Goal: Subscribe to service/newsletter

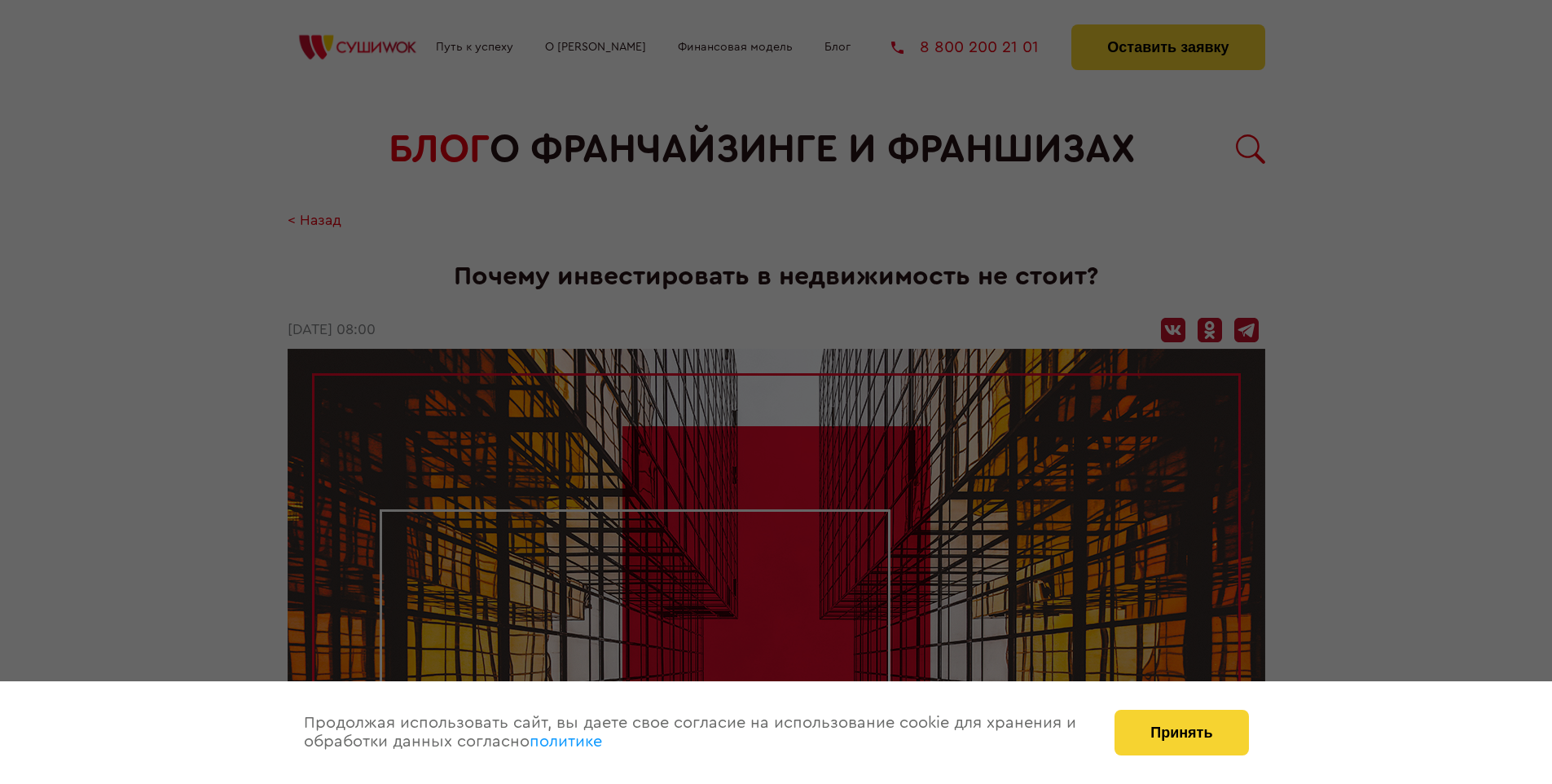
scroll to position [1464, 0]
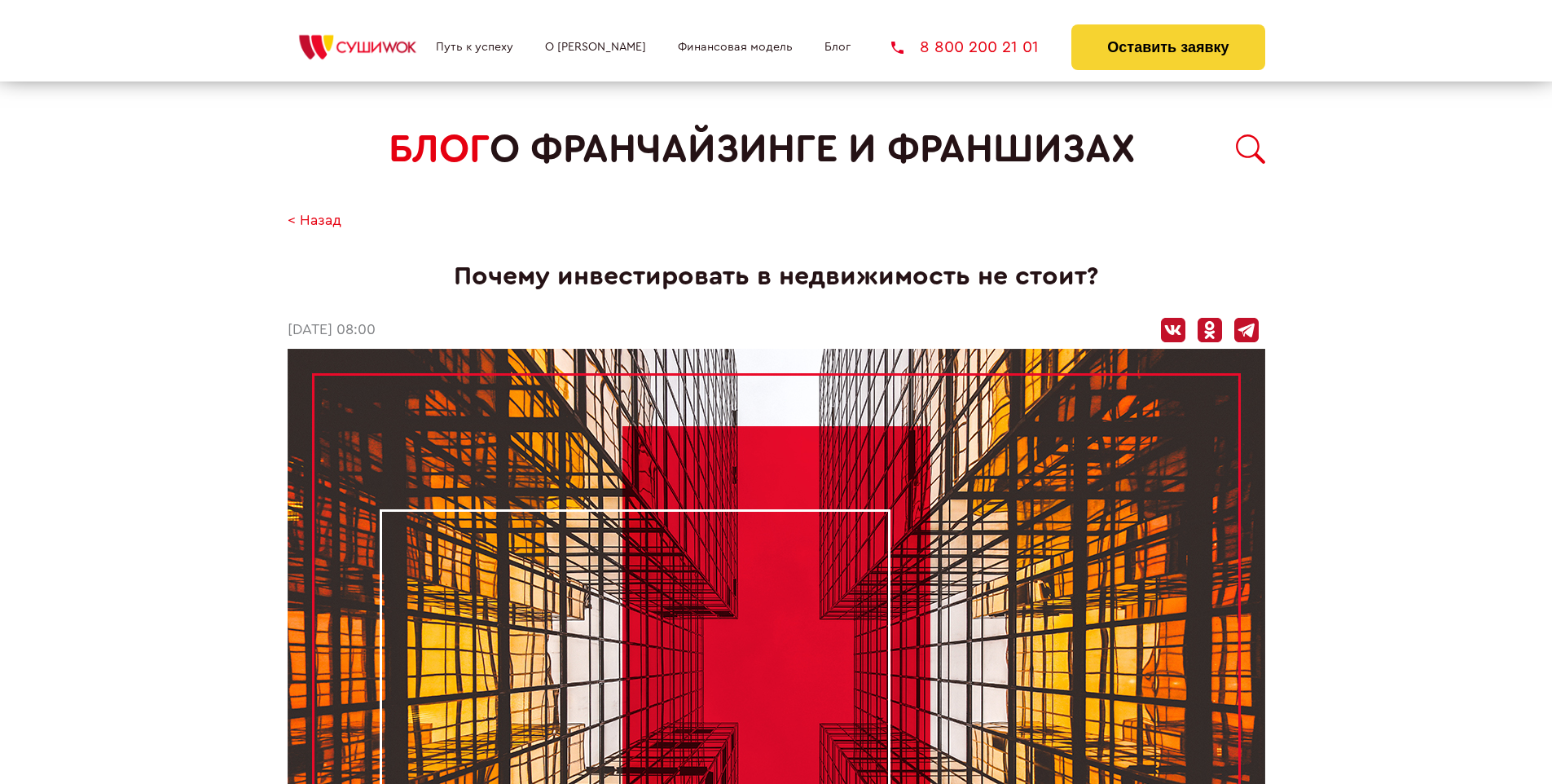
scroll to position [1464, 0]
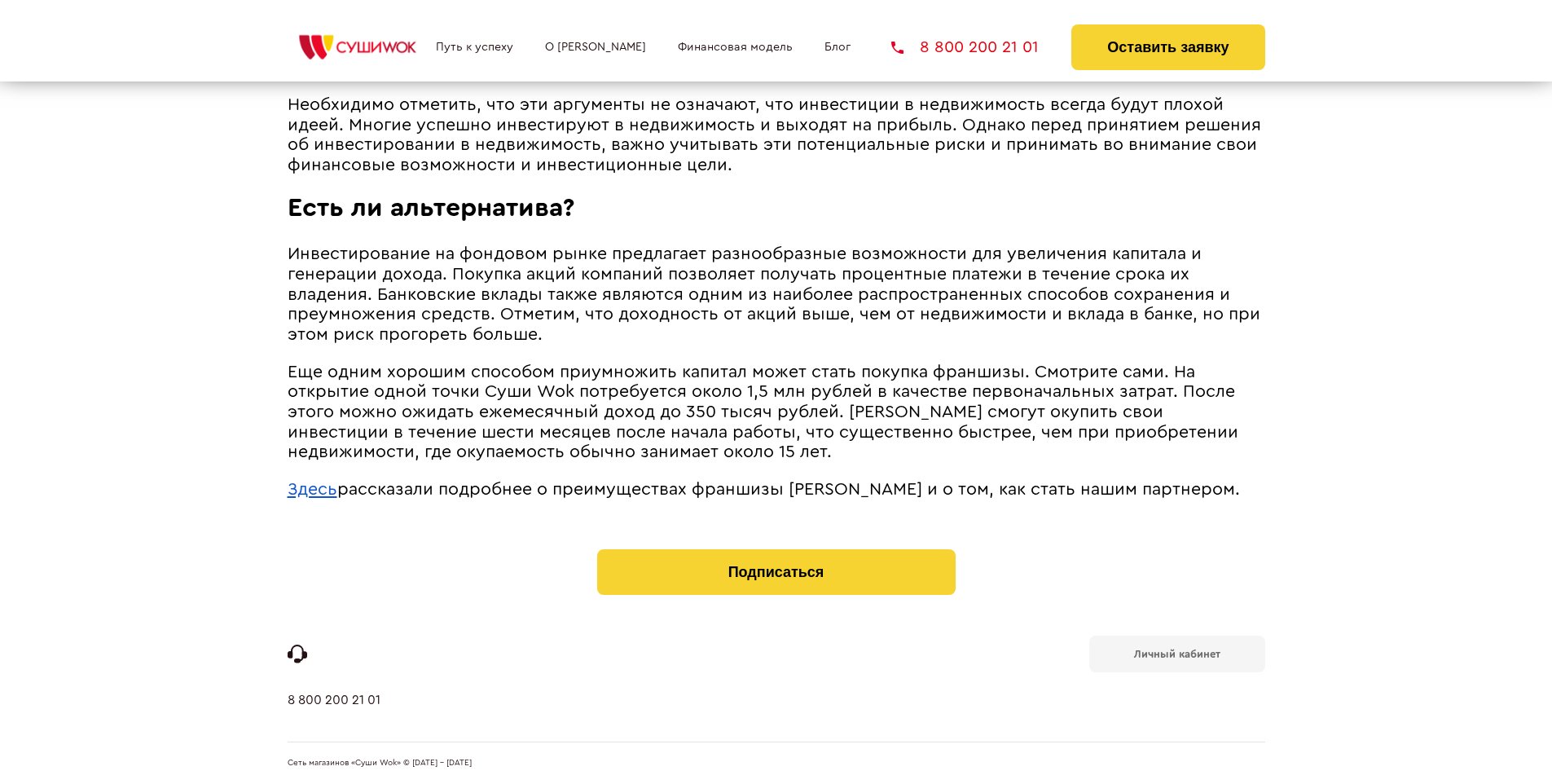
click at [769, 484] on span "рассказали подробнее о преимуществах франшизы [PERSON_NAME] и о том, как стать …" at bounding box center [788, 489] width 903 height 17
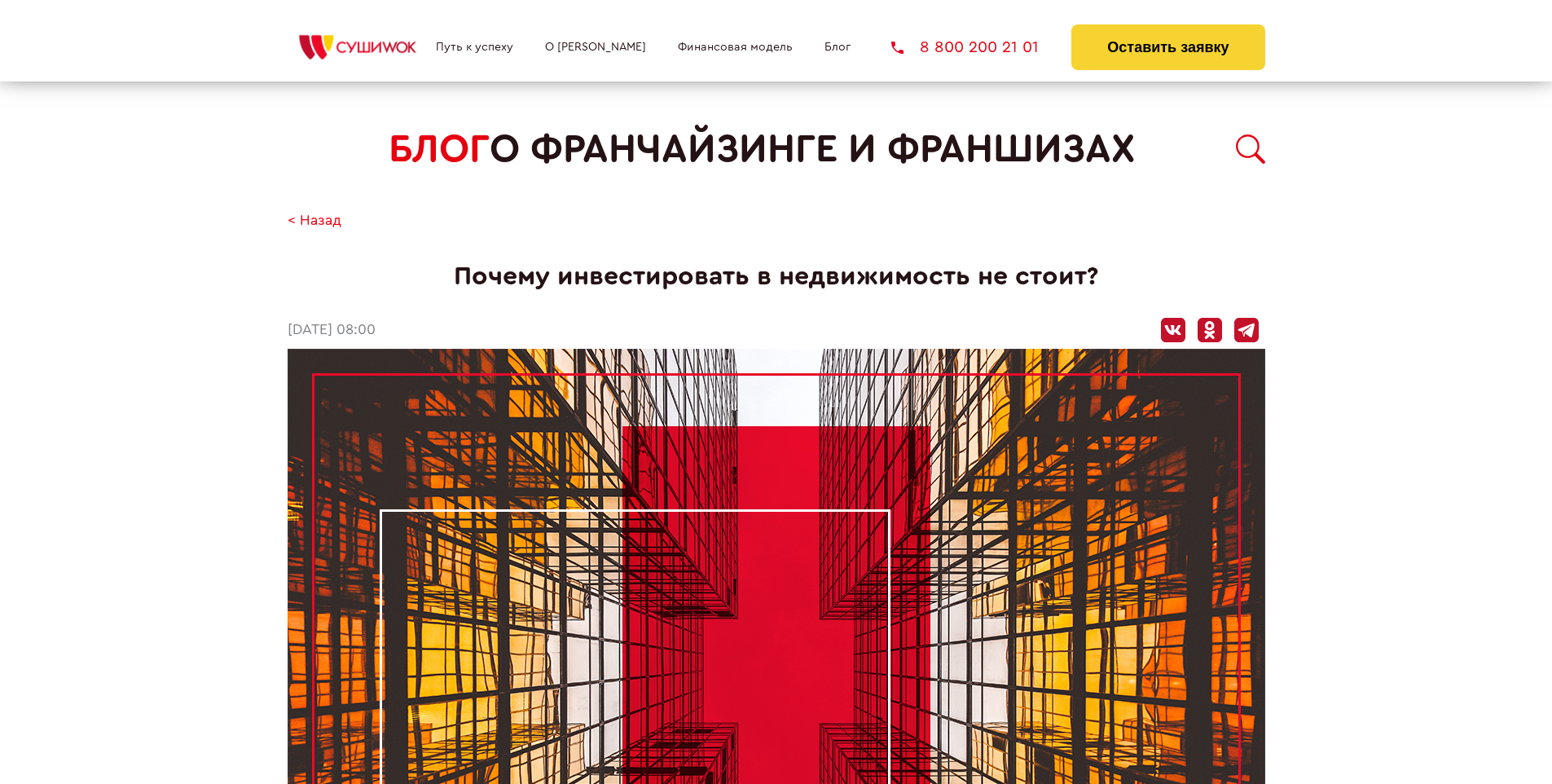
scroll to position [1464, 0]
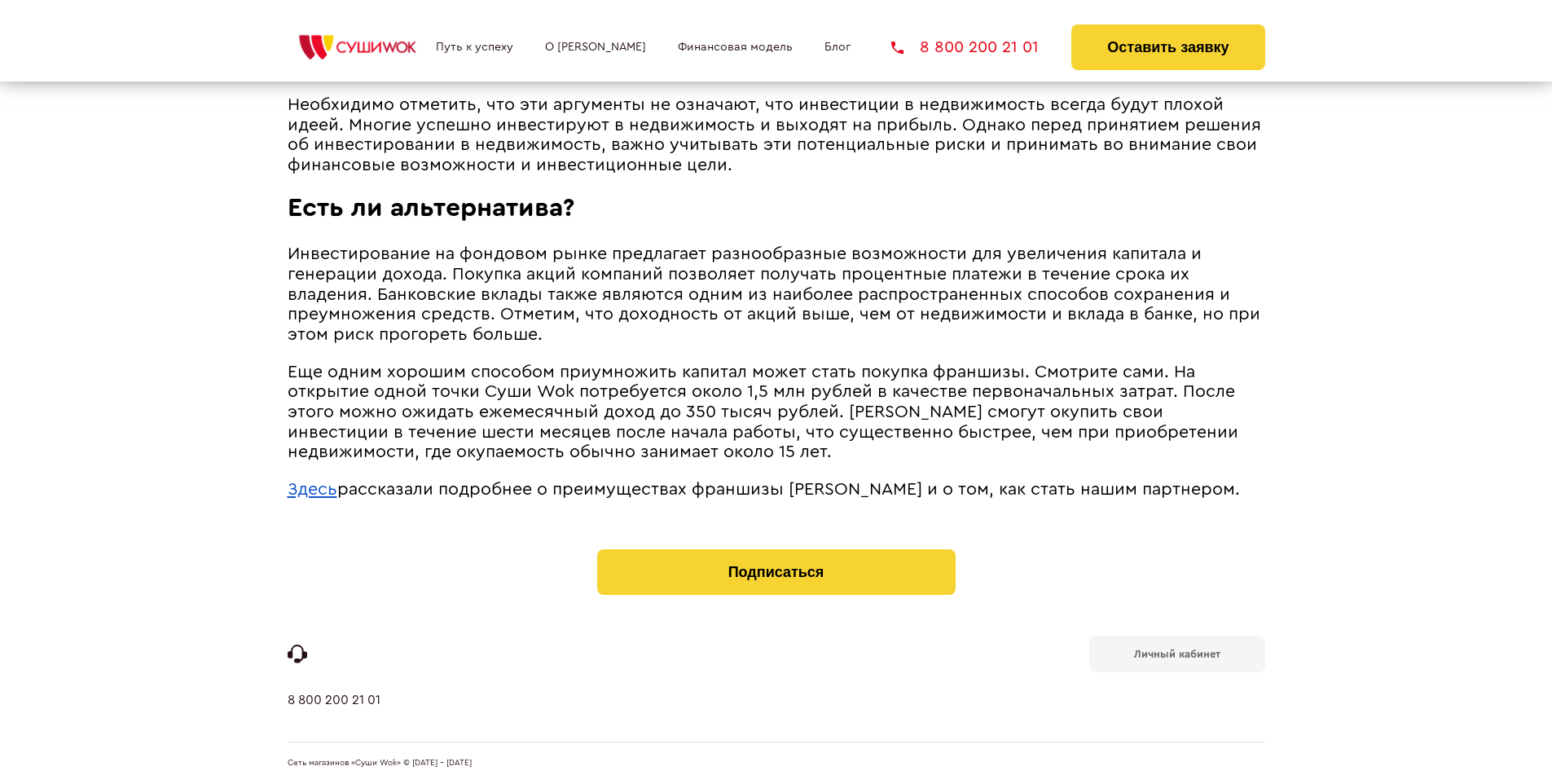
click at [1176, 652] on b "Личный кабинет" at bounding box center [1177, 653] width 87 height 11
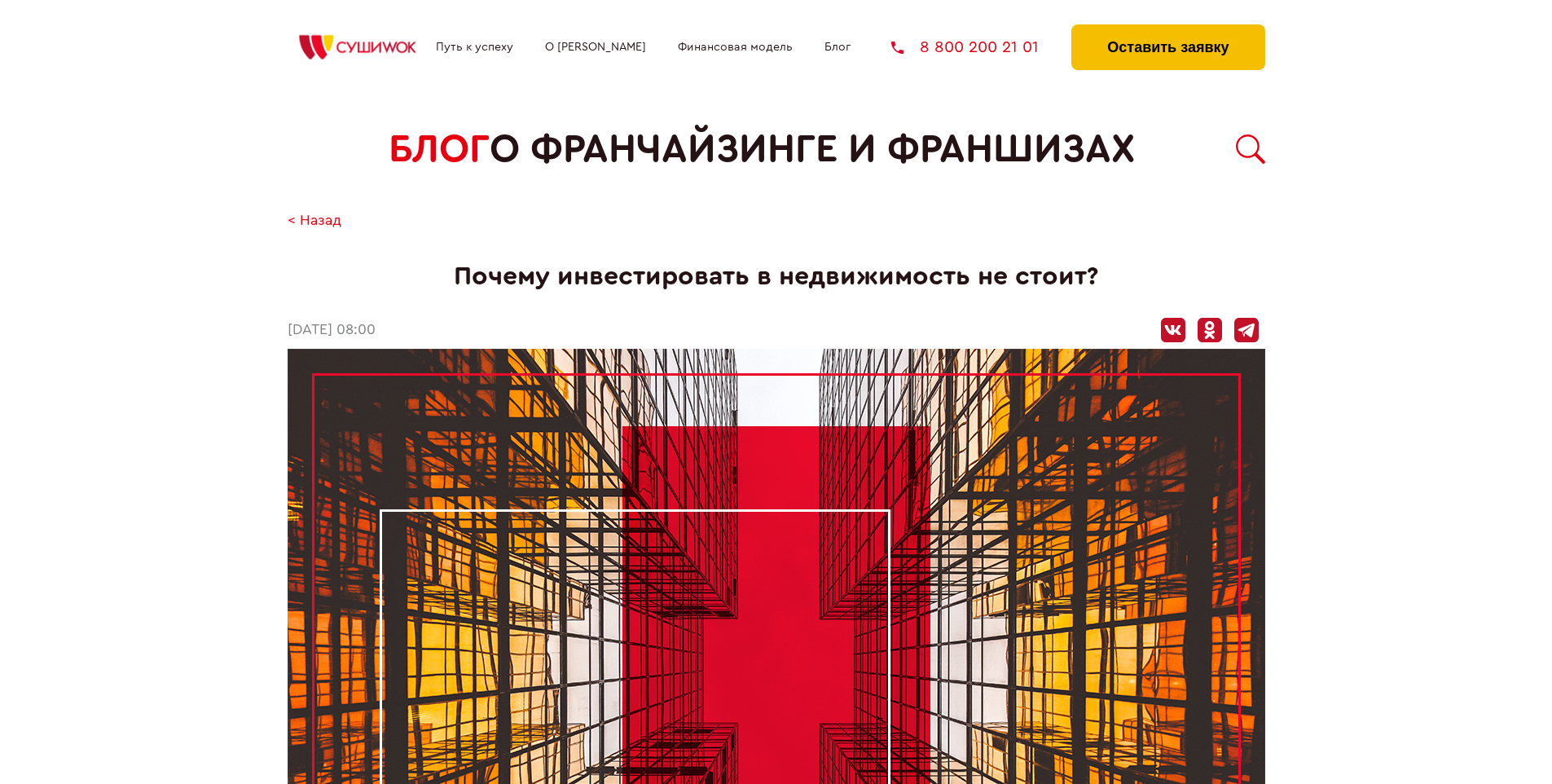
click at [1168, 29] on button "Оставить заявку" at bounding box center [1168, 46] width 193 height 45
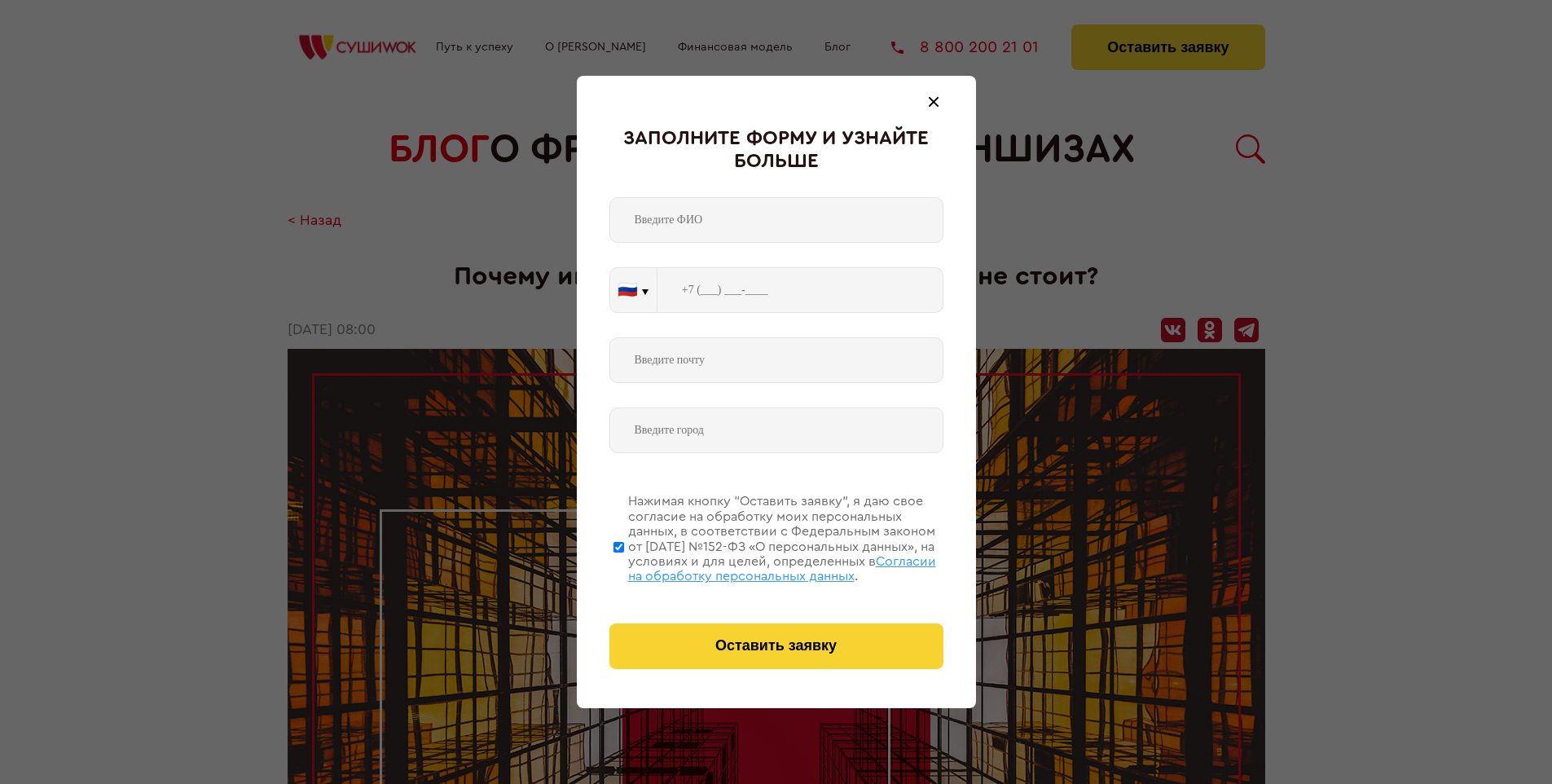
click at [755, 566] on span "Согласии на обработку персональных данных" at bounding box center [782, 568] width 308 height 28
click at [624, 566] on input "Нажимая кнопку “Оставить заявку”, я даю свое согласие на обработку моих персона…" at bounding box center [618, 546] width 11 height 130
checkbox input "false"
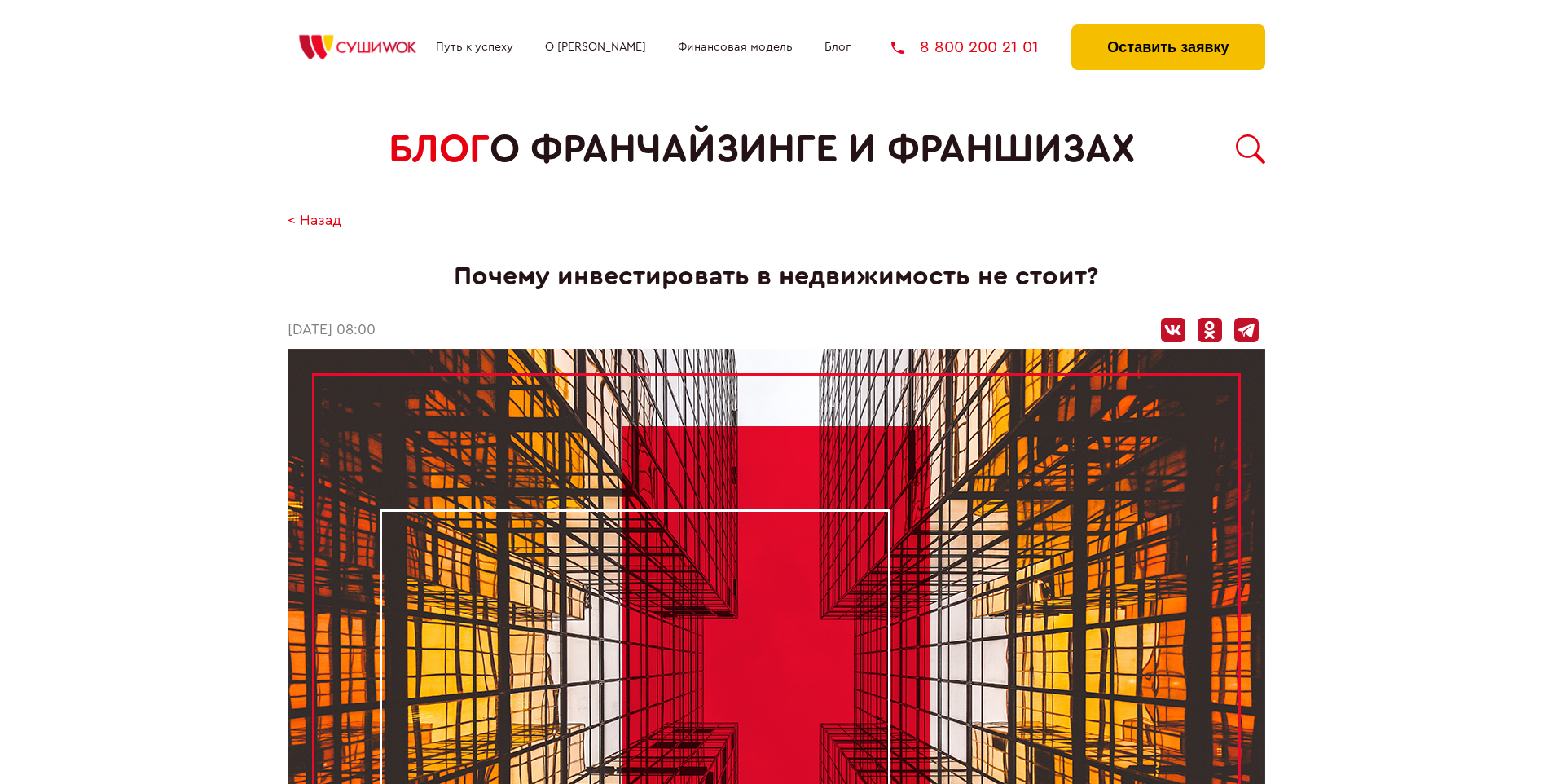
click at [1168, 29] on button "Оставить заявку" at bounding box center [1168, 46] width 193 height 45
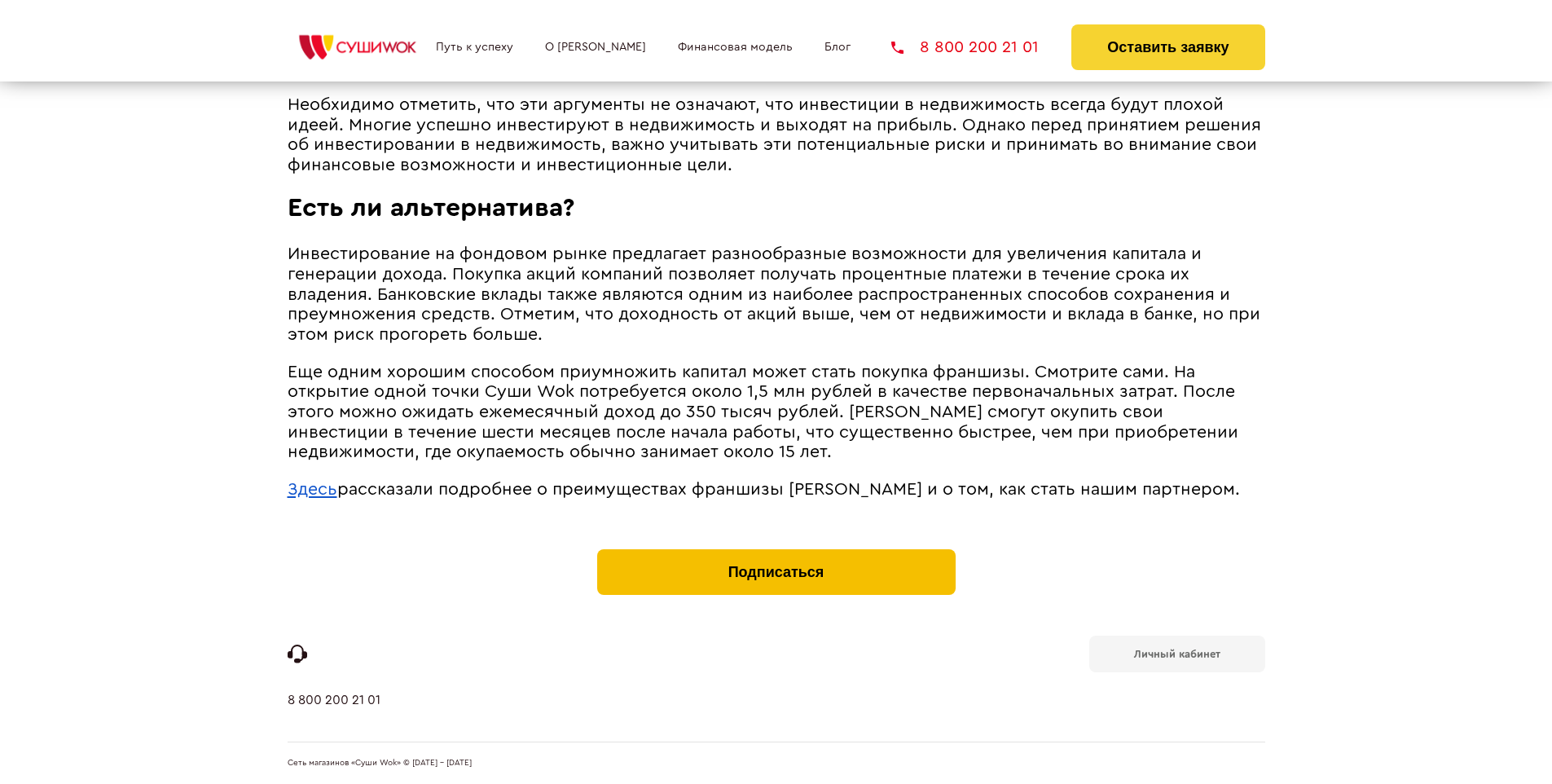
click at [776, 553] on button "Подписаться" at bounding box center [776, 571] width 358 height 45
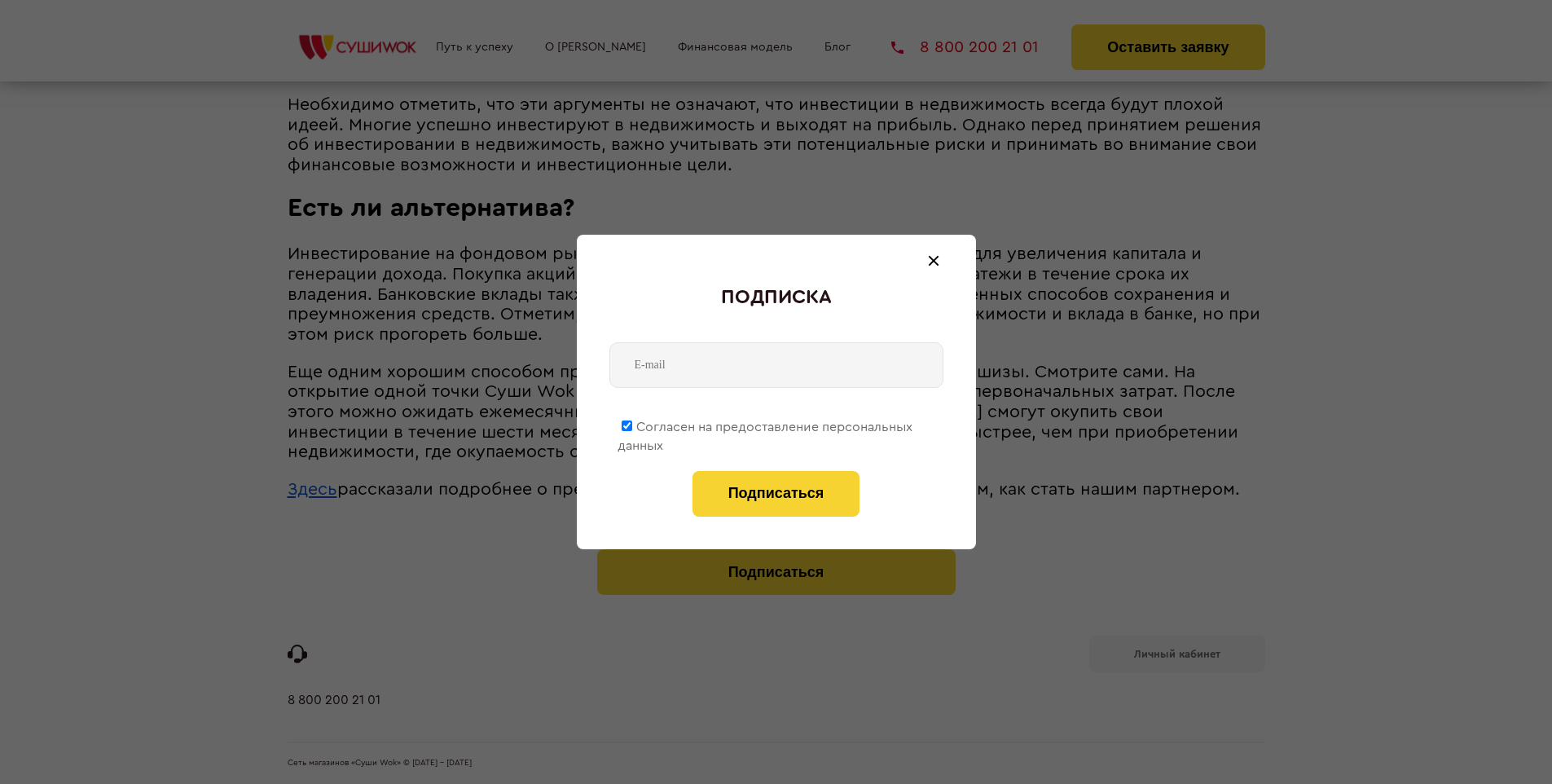
click at [766, 424] on span "Согласен на предоставление персональных данных" at bounding box center [765, 435] width 295 height 32
click at [632, 424] on input "Согласен на предоставление персональных данных" at bounding box center [626, 425] width 11 height 11
checkbox input "false"
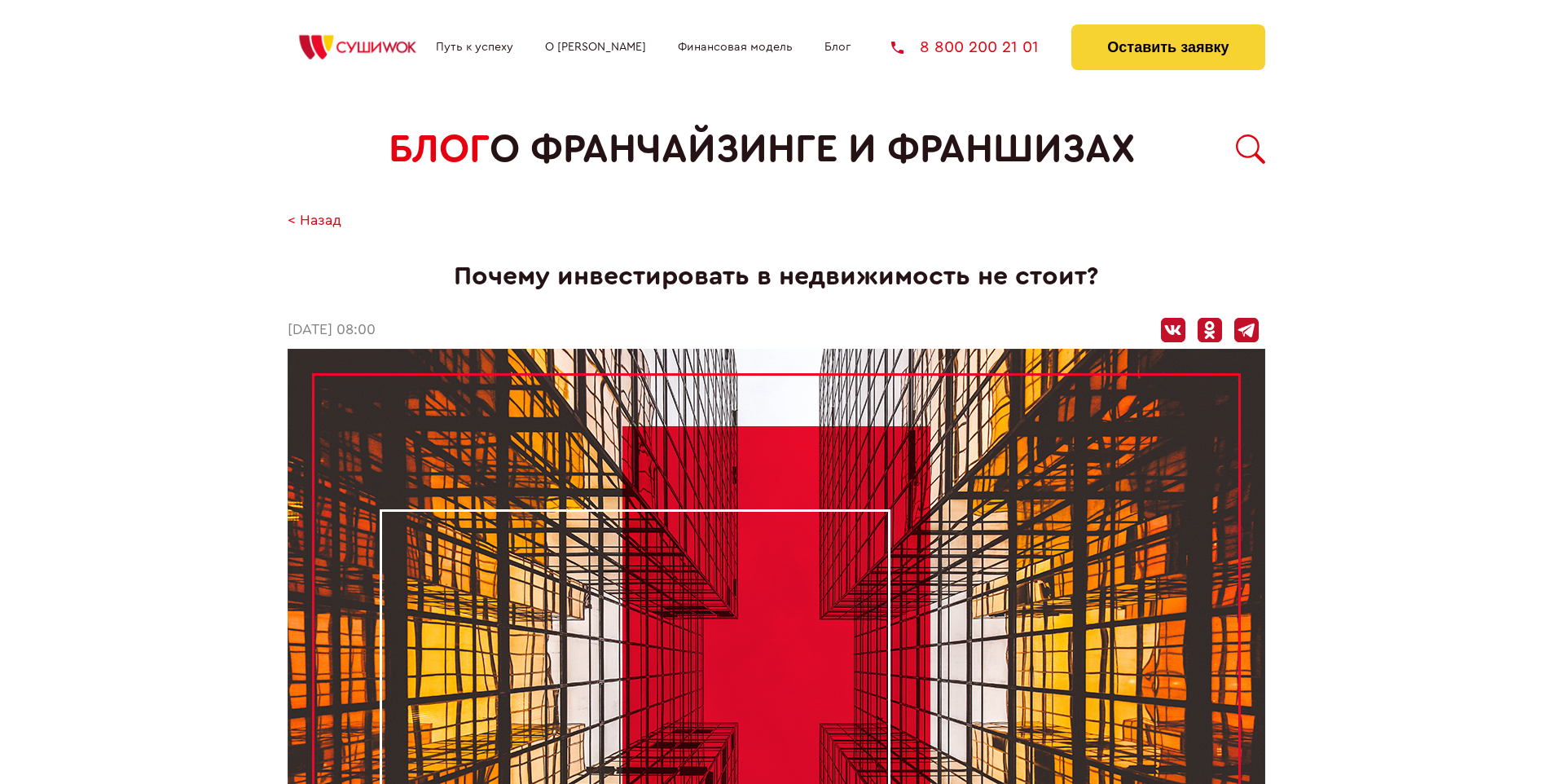
scroll to position [1464, 0]
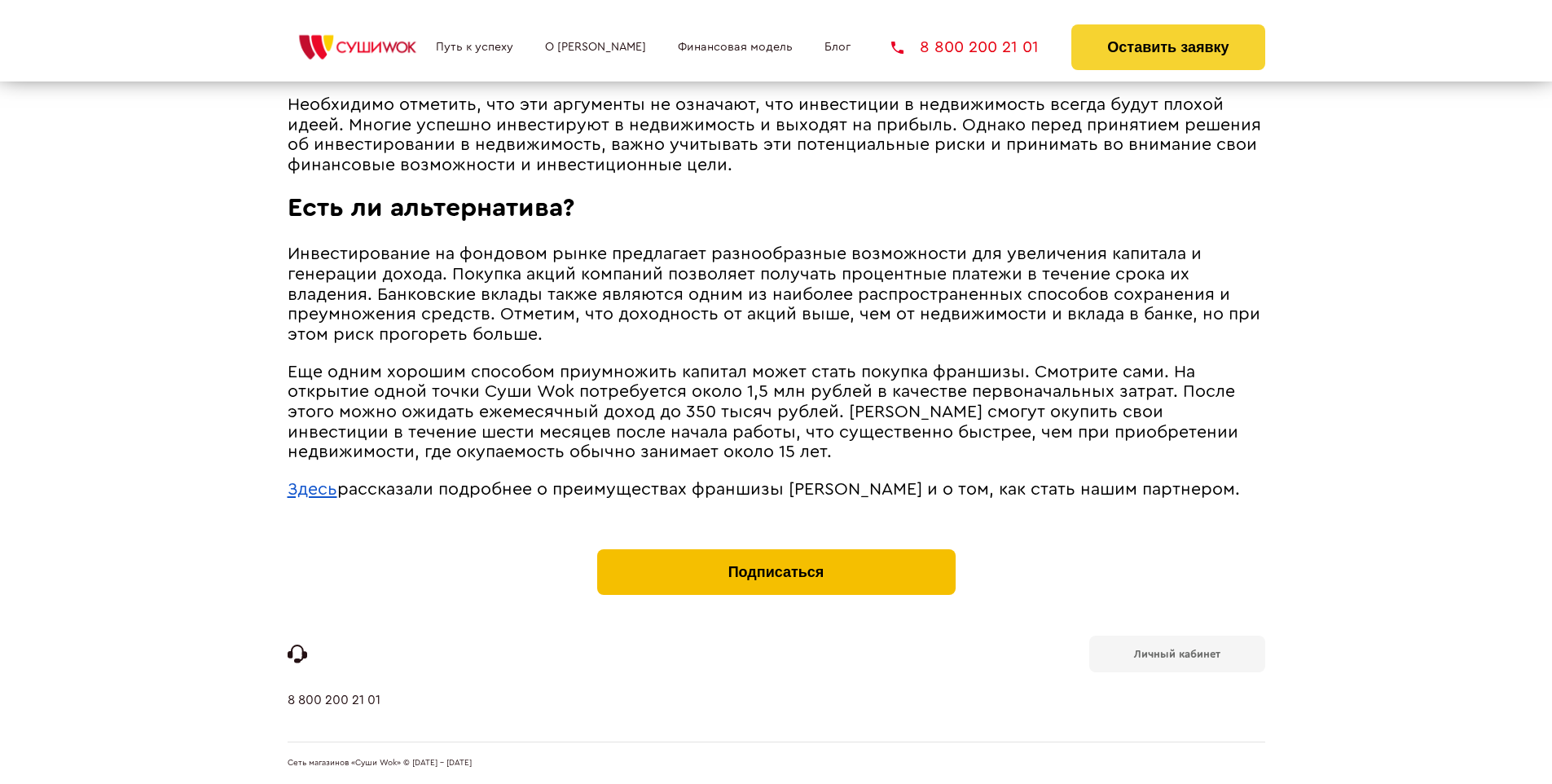
click at [776, 553] on button "Подписаться" at bounding box center [776, 571] width 358 height 45
